Goal: Communication & Community: Answer question/provide support

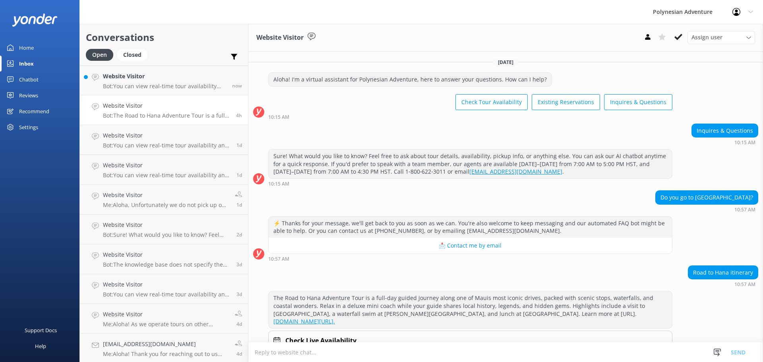
scroll to position [23, 0]
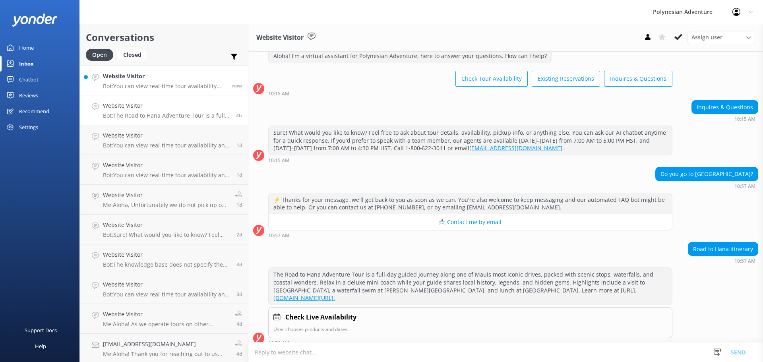
click at [168, 74] on h4 "Website Visitor" at bounding box center [164, 76] width 123 height 9
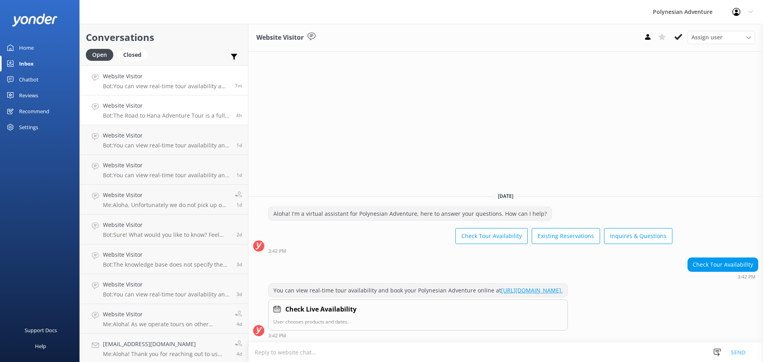
click at [148, 105] on h4 "Website Visitor" at bounding box center [166, 105] width 127 height 9
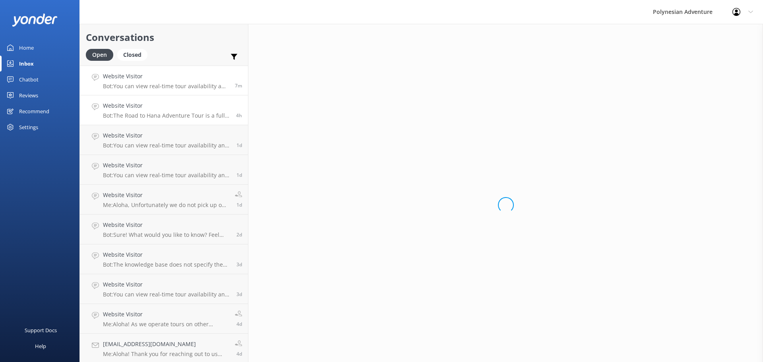
click at [153, 84] on p "Bot: You can view real-time tour availability and book your Polynesian Adventur…" at bounding box center [166, 86] width 126 height 7
